Goal: Information Seeking & Learning: Learn about a topic

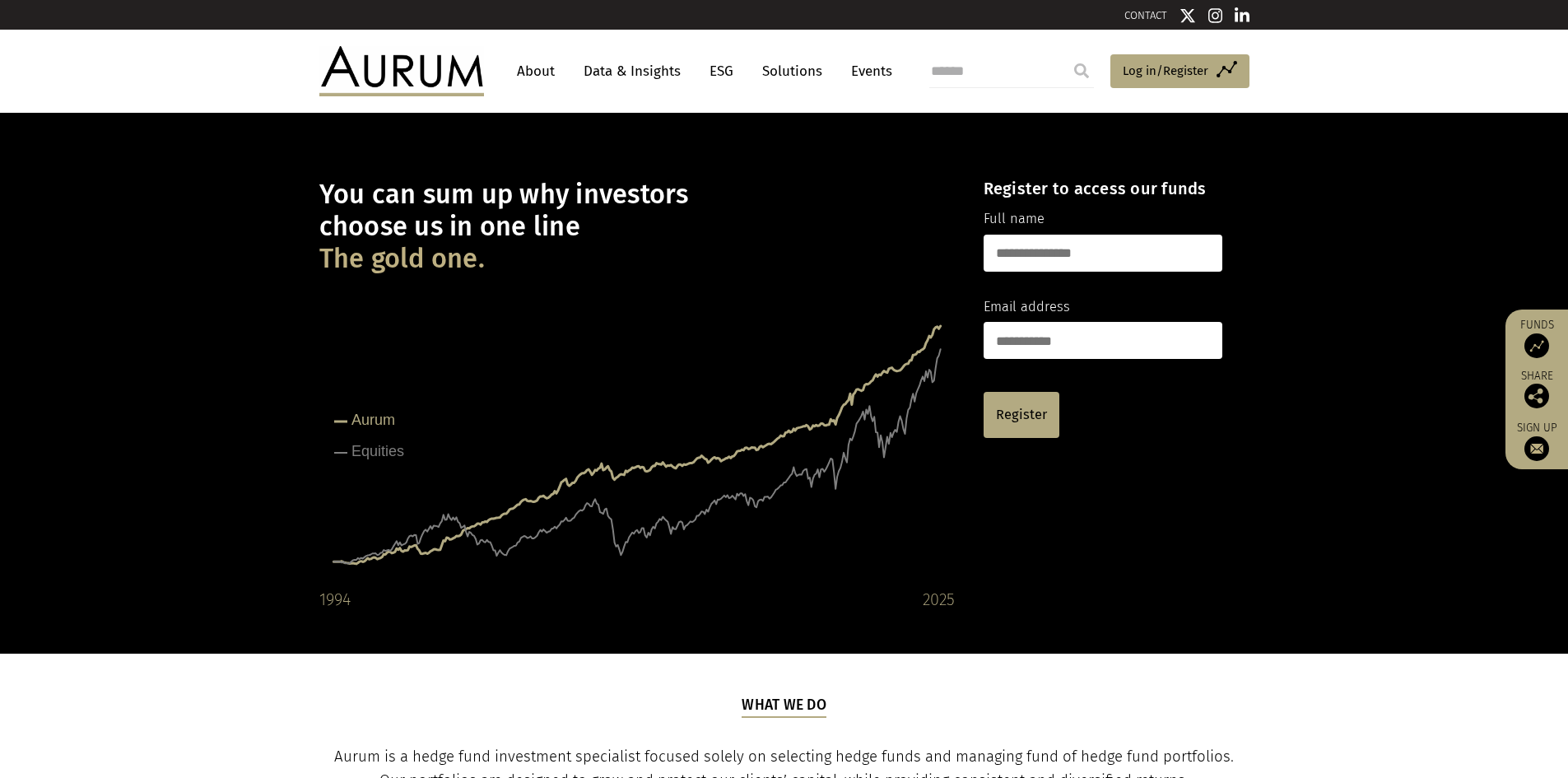
click at [622, 74] on link "Data & Insights" at bounding box center [632, 71] width 114 height 30
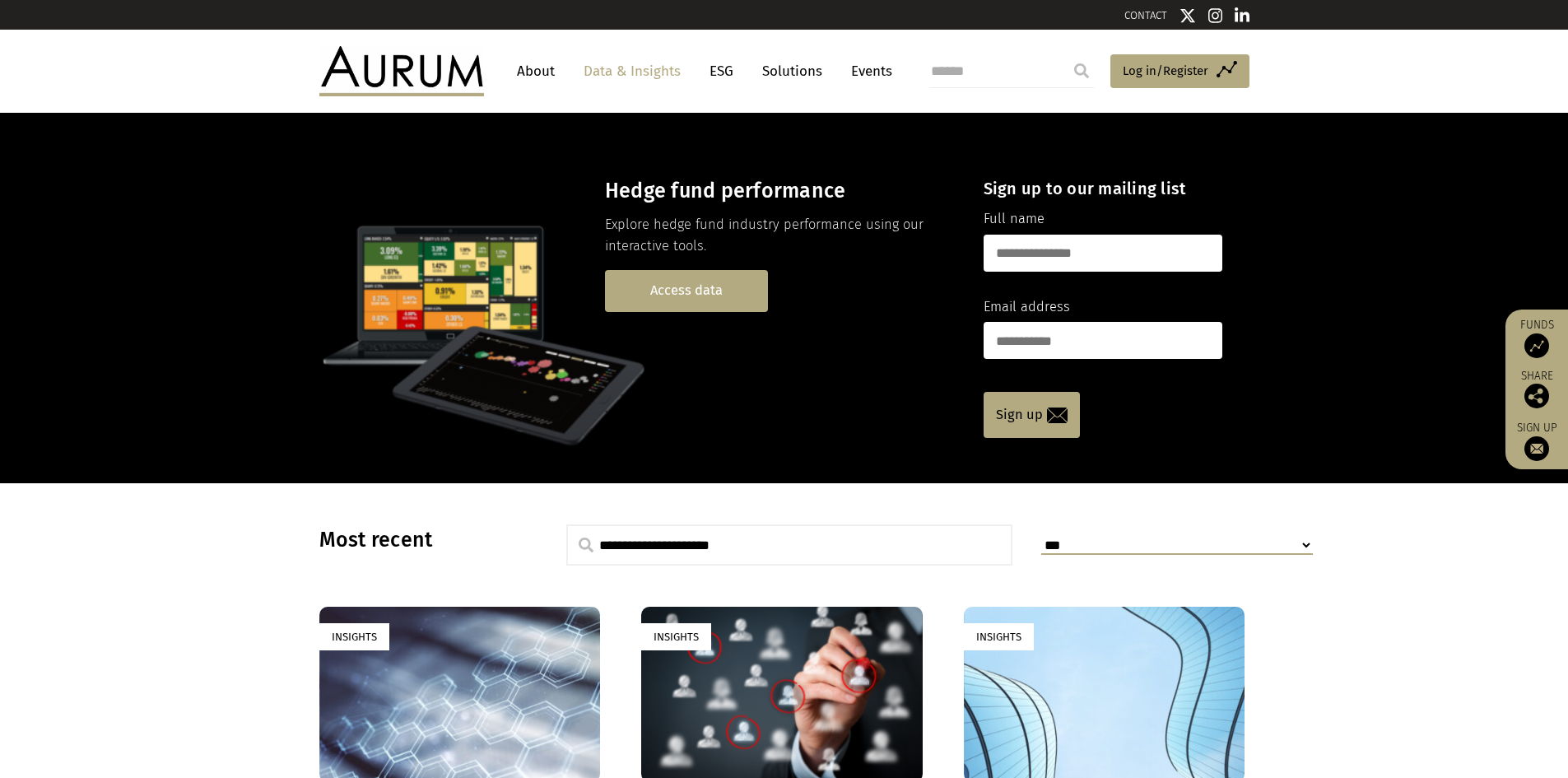
click at [734, 289] on link "Access data" at bounding box center [686, 291] width 163 height 42
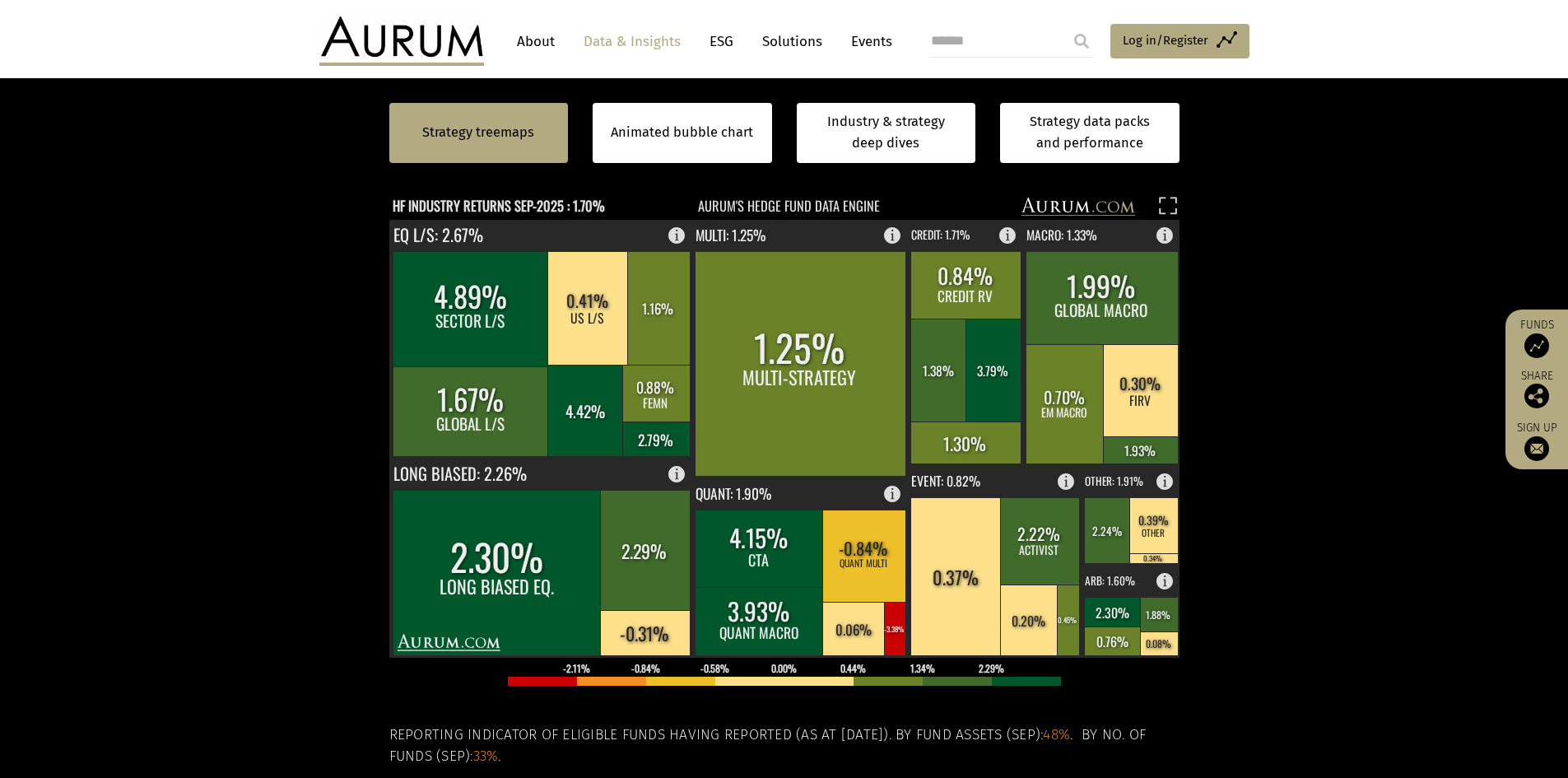
scroll to position [329, 0]
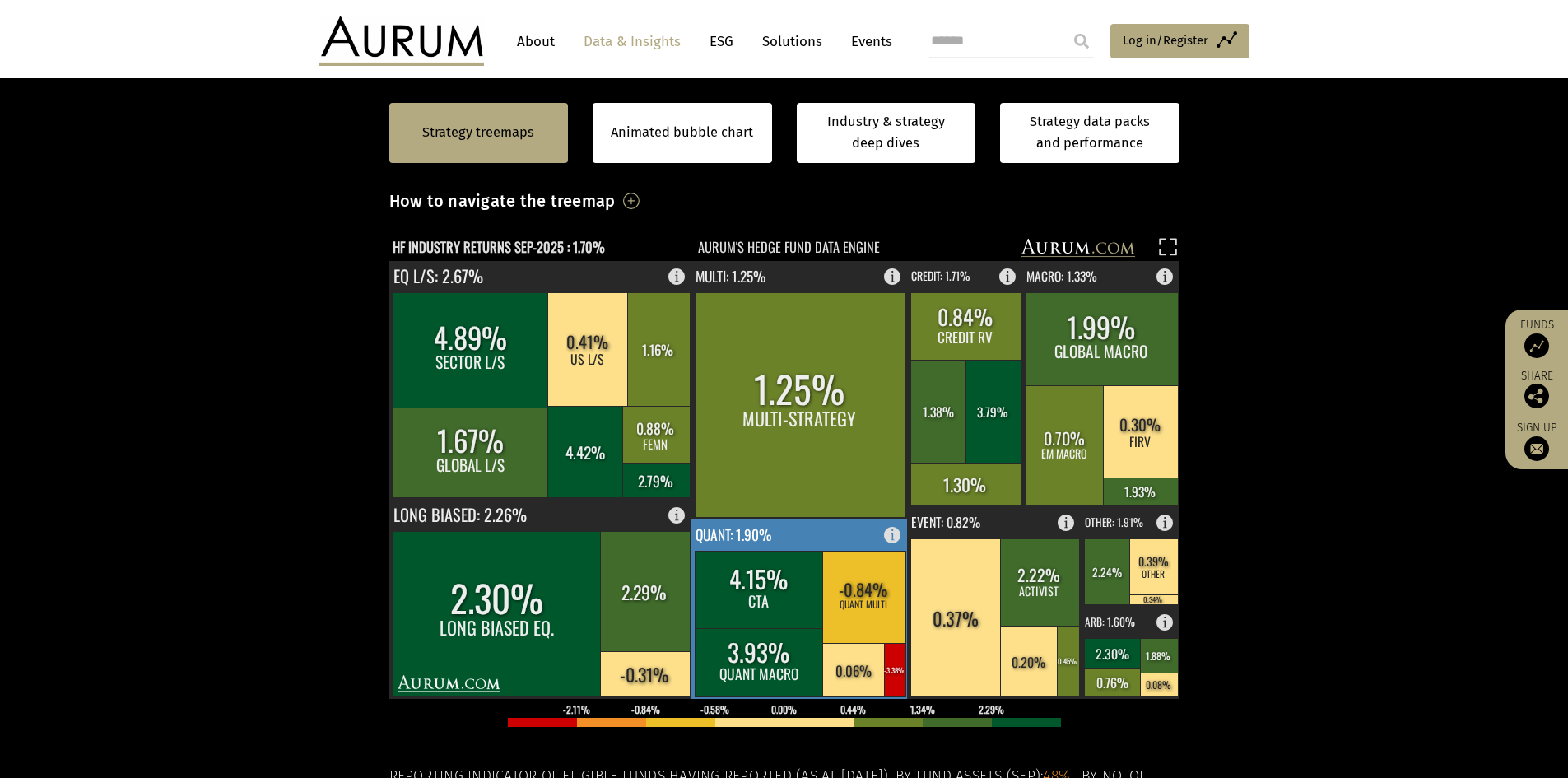
click at [896, 673] on rect at bounding box center [895, 669] width 22 height 54
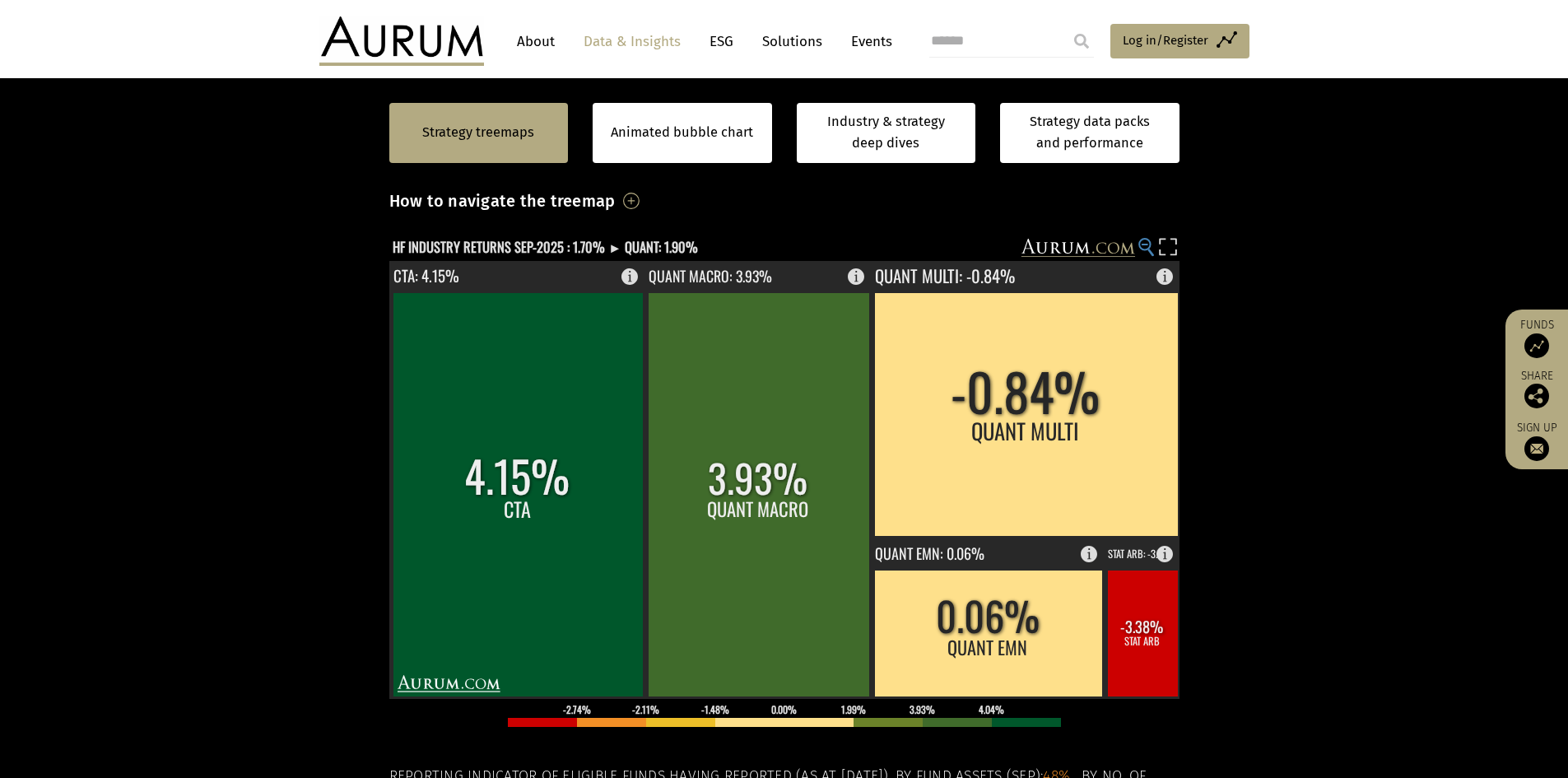
click at [1145, 250] on circle at bounding box center [1144, 244] width 11 height 11
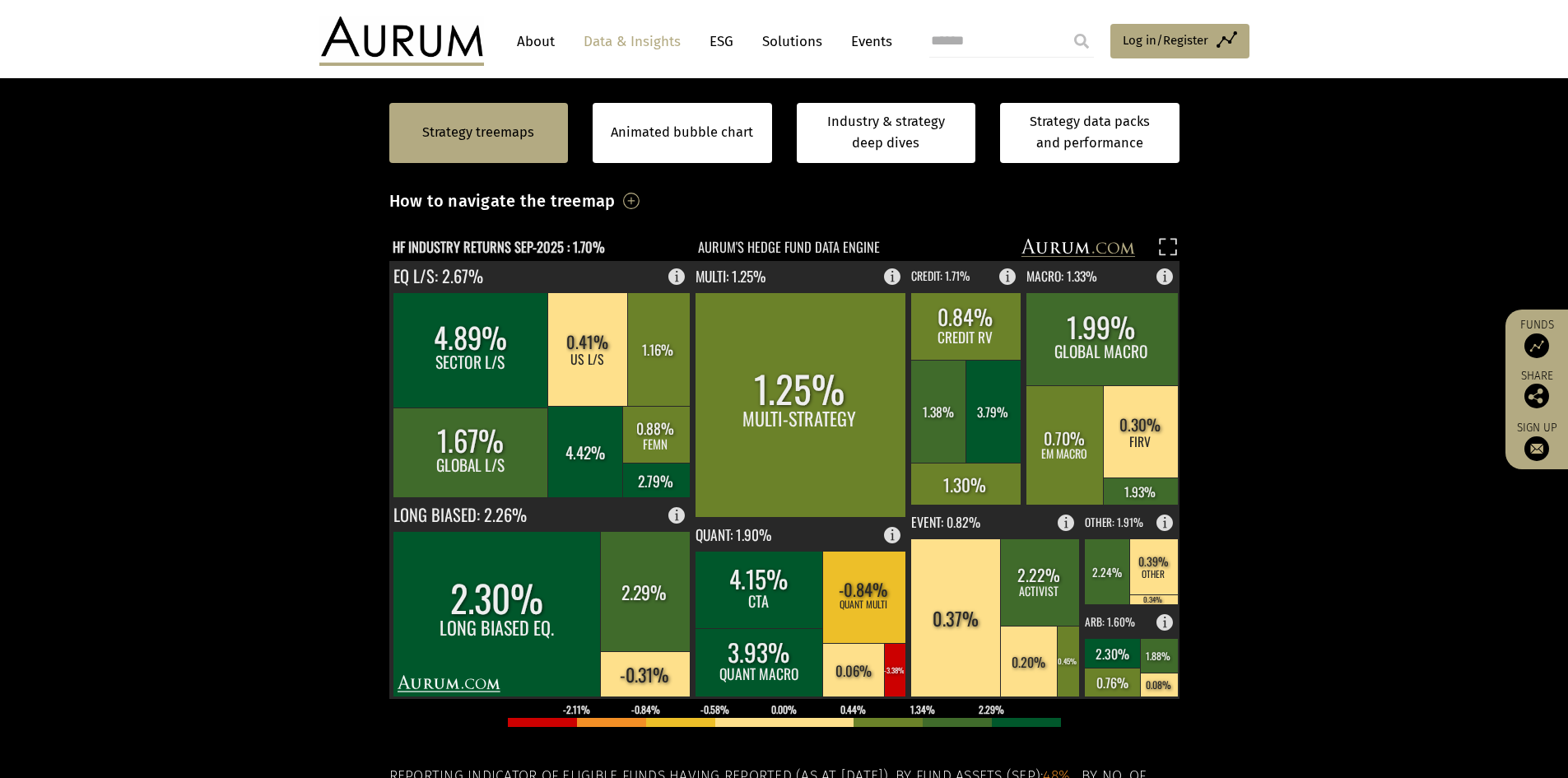
click at [895, 644] on rect at bounding box center [895, 669] width 22 height 54
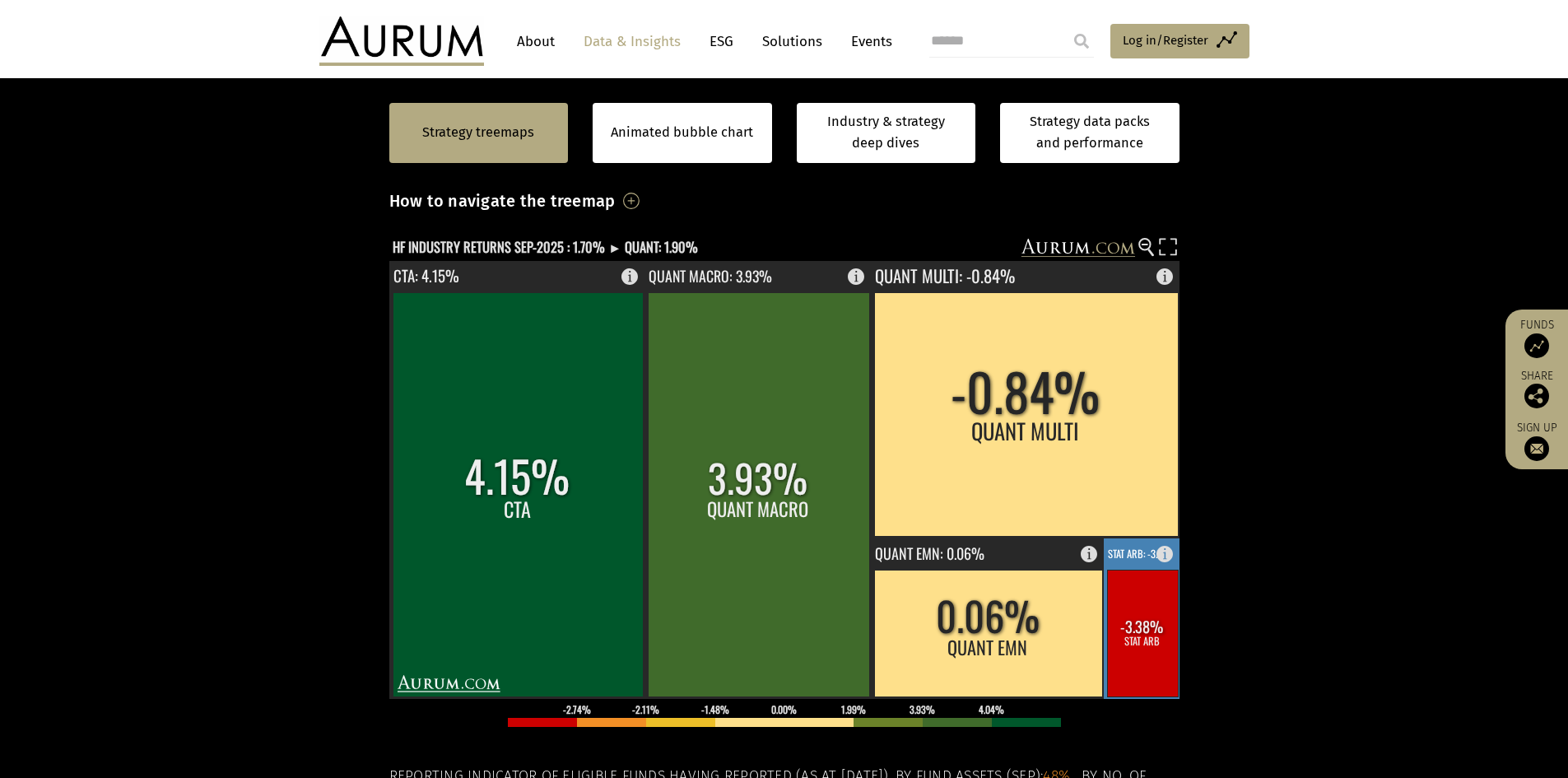
click at [1153, 621] on rect at bounding box center [1142, 632] width 71 height 126
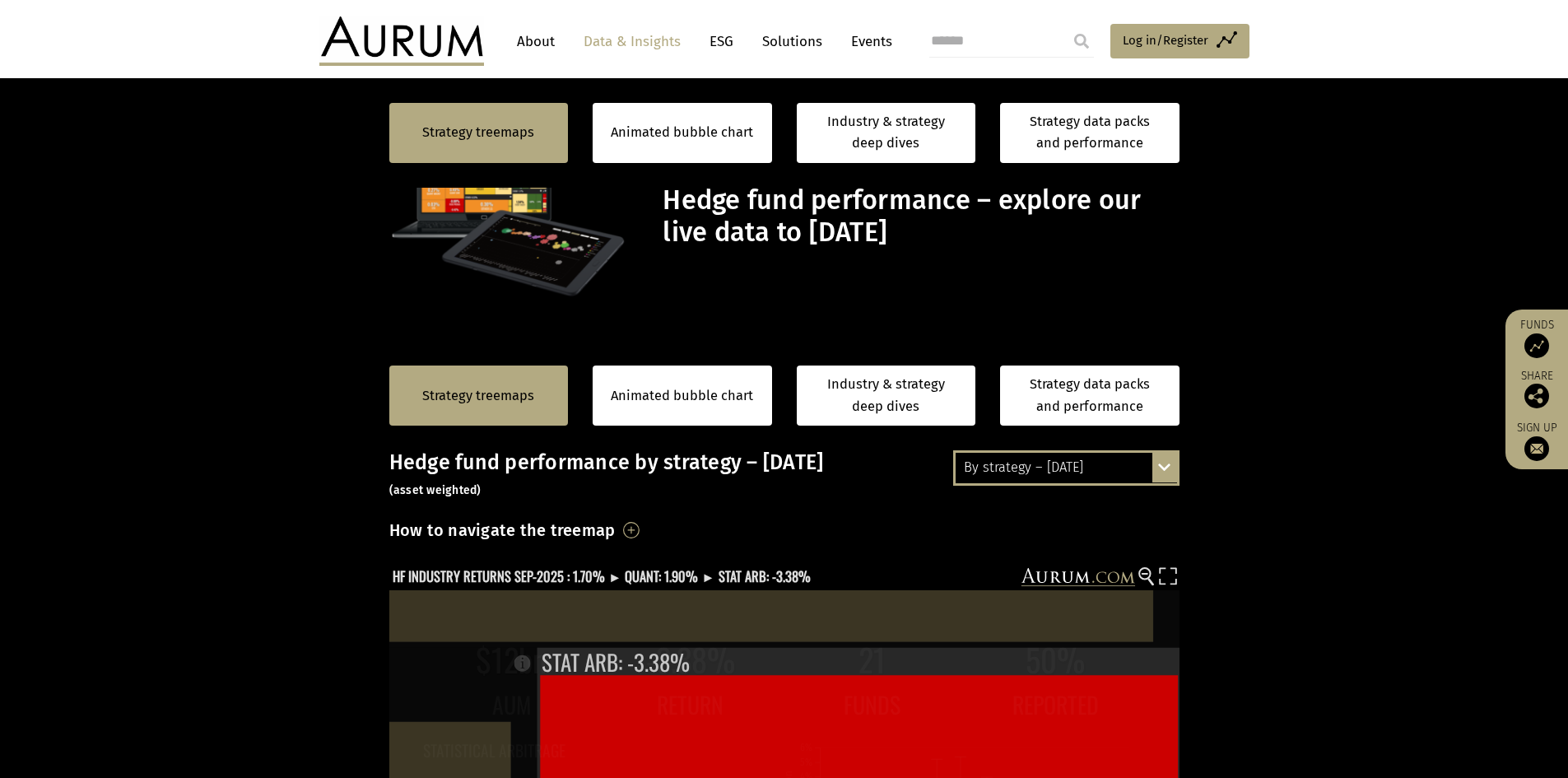
scroll to position [329, 0]
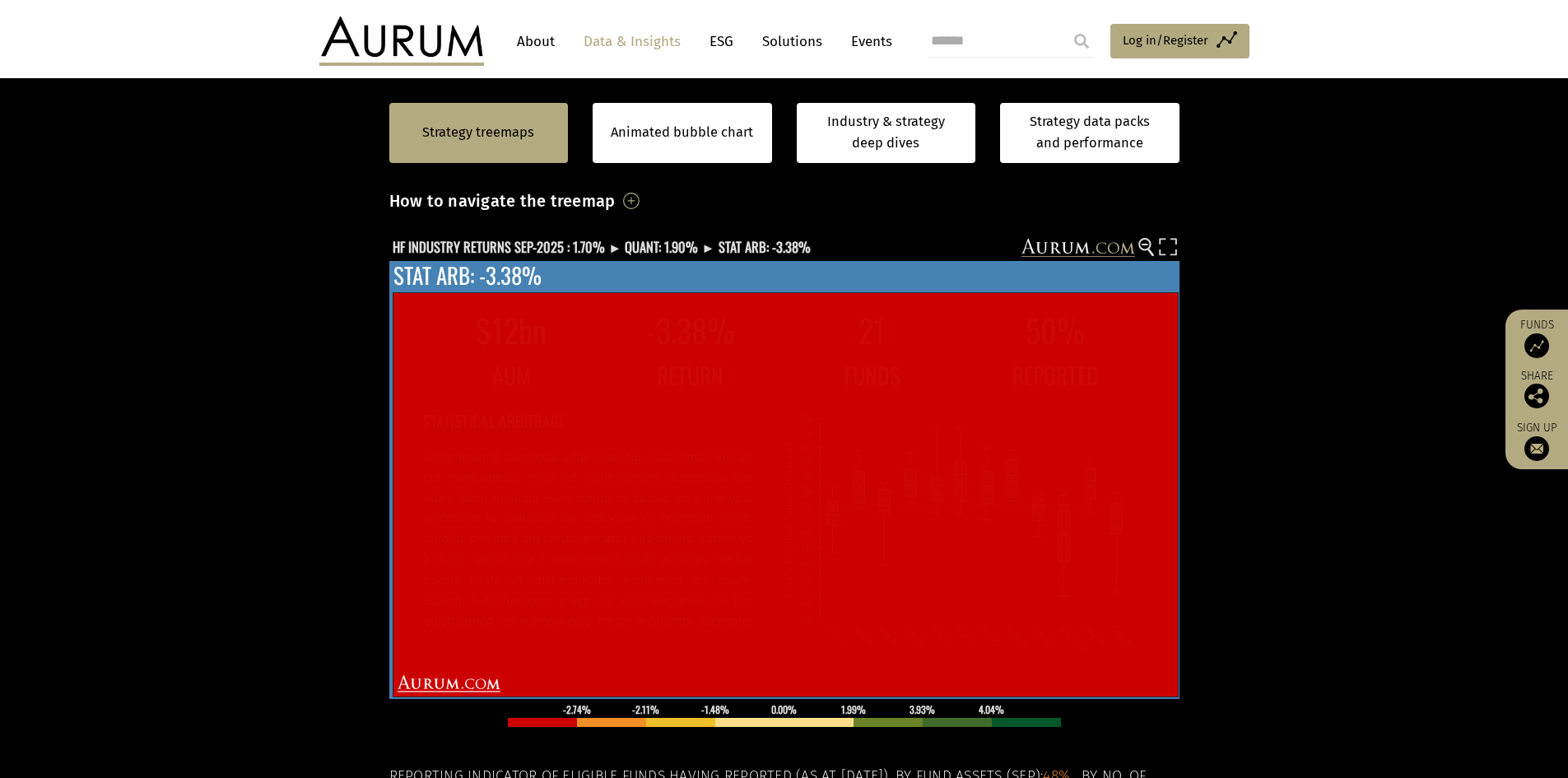
drag, startPoint x: 539, startPoint y: 423, endPoint x: 426, endPoint y: 421, distance: 113.0
click at [426, 421] on h2 "STATISTICAL ARBITRAGE" at bounding box center [588, 420] width 330 height 25
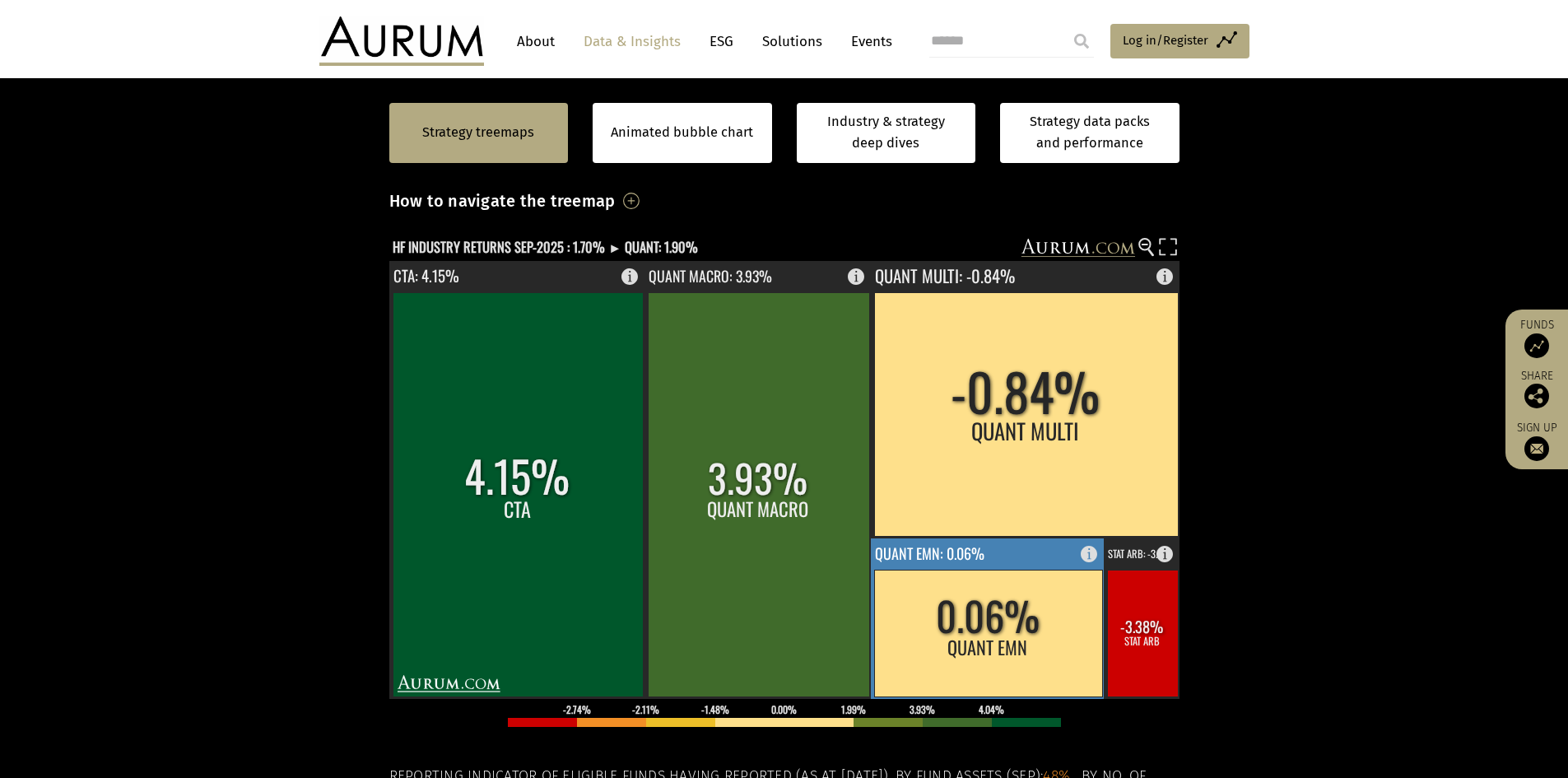
click at [1102, 611] on rect at bounding box center [988, 632] width 228 height 126
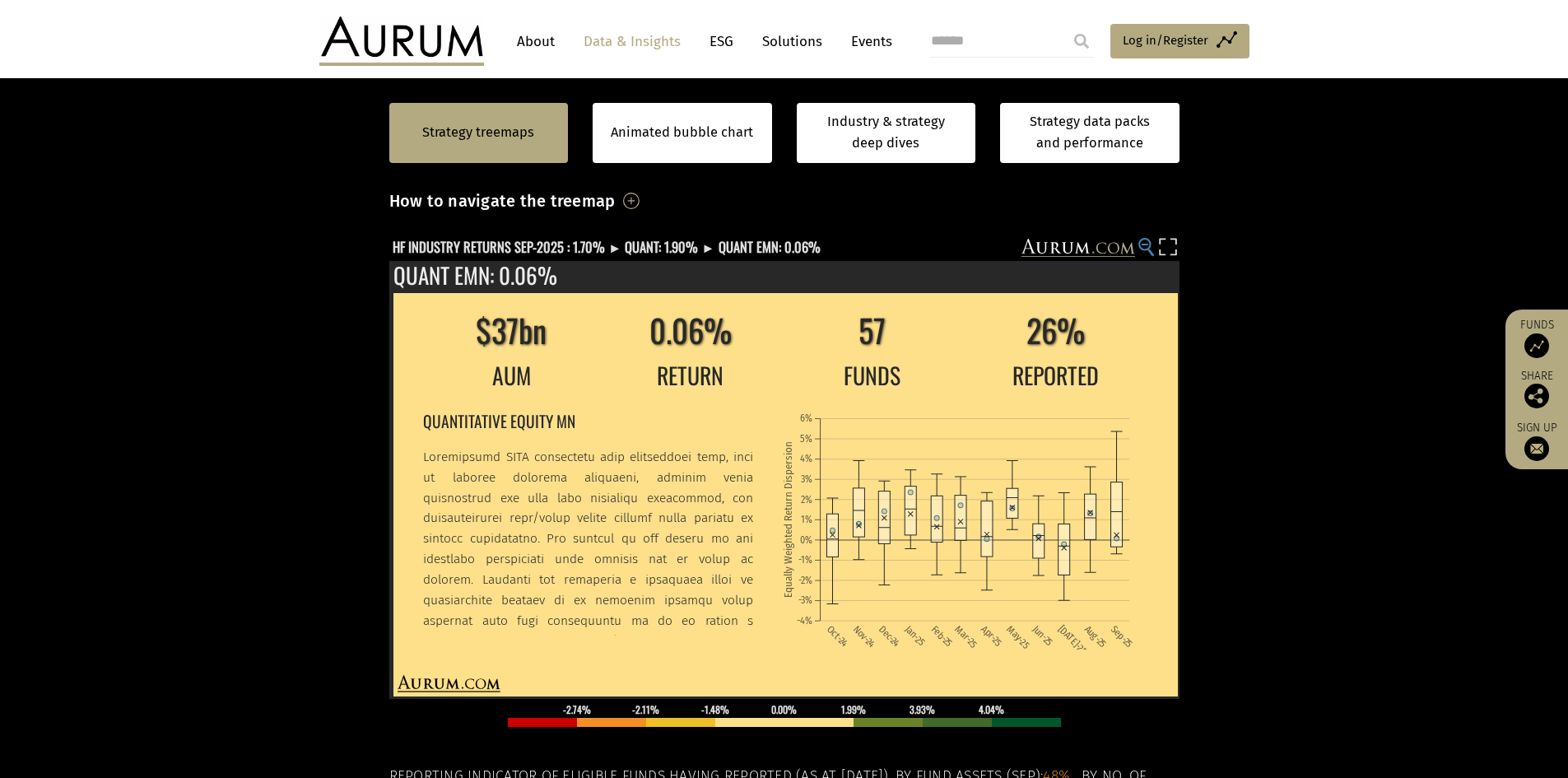
click at [1142, 245] on circle at bounding box center [1144, 244] width 11 height 11
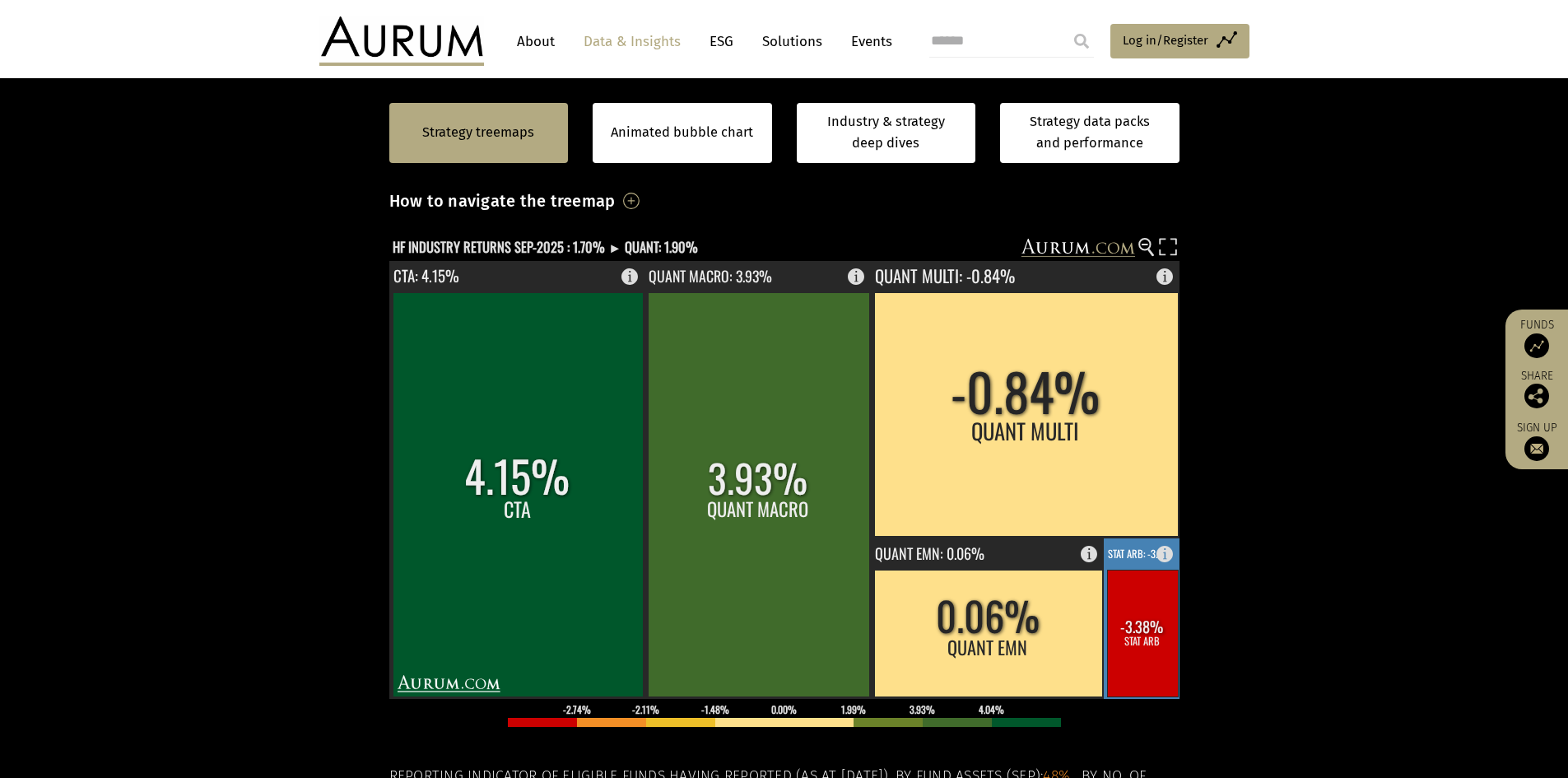
click at [1153, 620] on rect at bounding box center [1142, 632] width 71 height 126
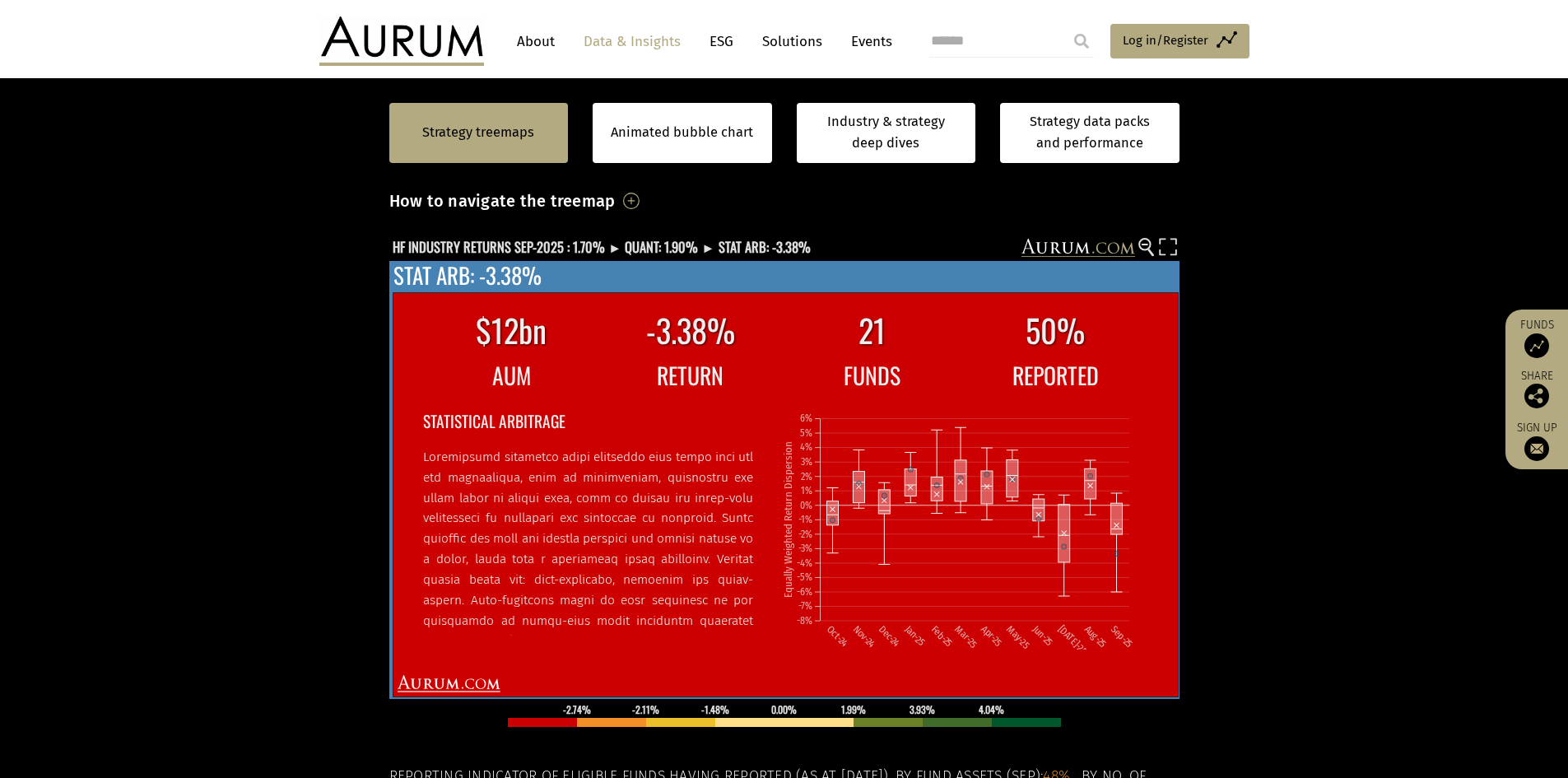
drag, startPoint x: 579, startPoint y: 421, endPoint x: 423, endPoint y: 416, distance: 156.1
click at [423, 416] on h2 "STATISTICAL ARBITRAGE" at bounding box center [588, 420] width 330 height 25
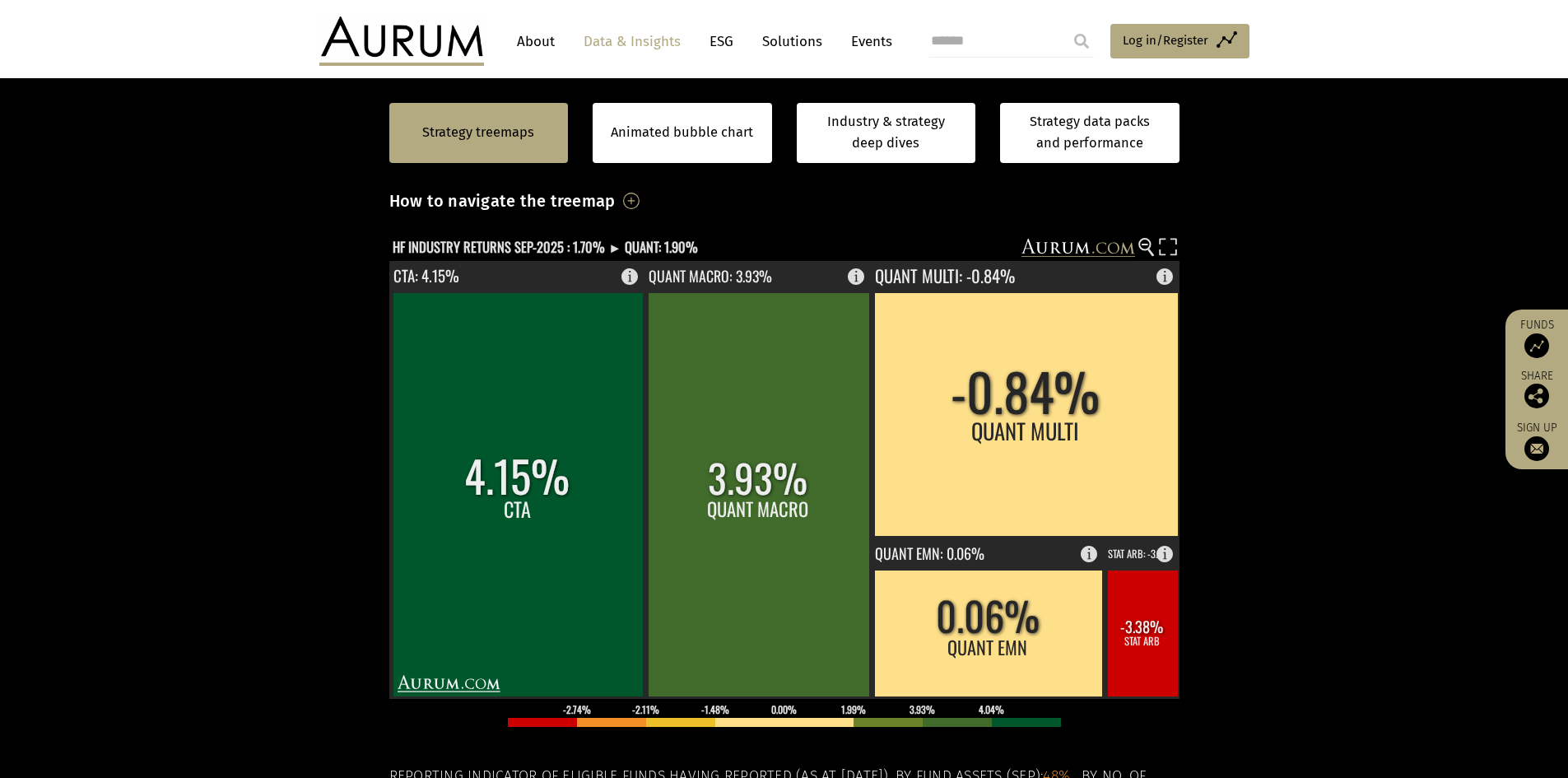
scroll to position [329, 0]
